Goal: Find contact information: Find contact information

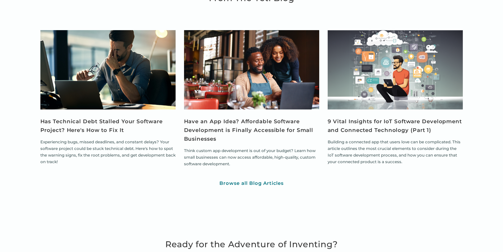
scroll to position [2105, 0]
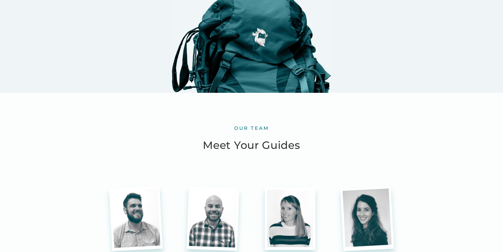
scroll to position [1294, 0]
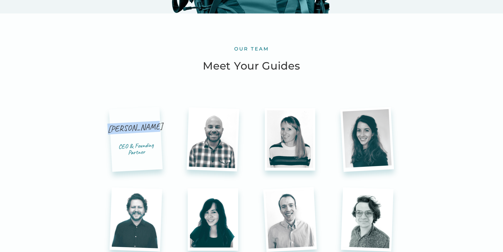
drag, startPoint x: 116, startPoint y: 80, endPoint x: 156, endPoint y: 80, distance: 39.6
click at [156, 122] on div "[PERSON_NAME] CEO & Founding Partner" at bounding box center [135, 139] width 47 height 34
copy div "[PERSON_NAME]"
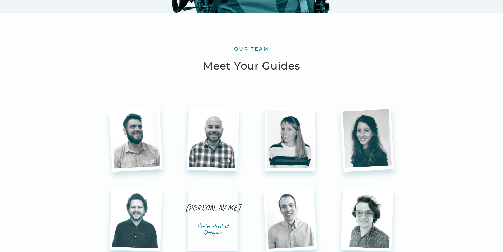
scroll to position [1347, 0]
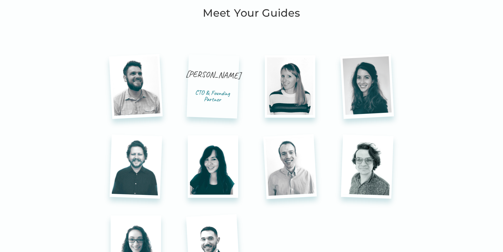
click at [198, 70] on div "[PERSON_NAME]" at bounding box center [213, 80] width 56 height 21
drag, startPoint x: 198, startPoint y: 27, endPoint x: 216, endPoint y: 27, distance: 18.5
click at [216, 70] on div "[PERSON_NAME]" at bounding box center [213, 80] width 56 height 21
copy div "[PERSON_NAME]"
click at [72, 118] on div "our team Meet Your Guides [PERSON_NAME] CEO & Founding Partner [PERSON_NAME] CT…" at bounding box center [251, 191] width 422 height 417
